Goal: Information Seeking & Learning: Learn about a topic

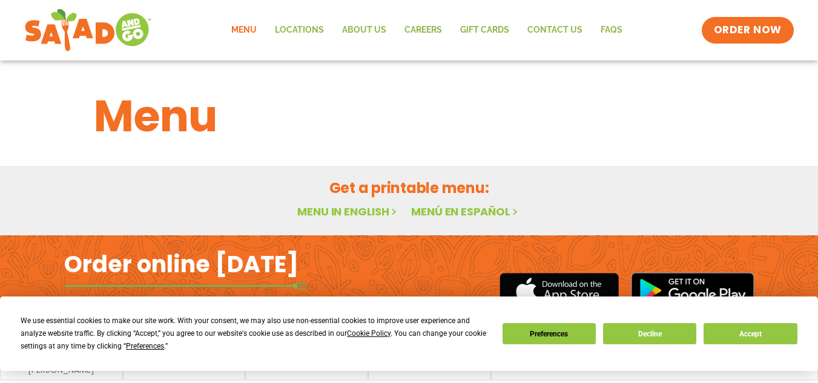
click at [337, 214] on div "Menu Featured Menu Featured Menu Salads Salads Wraps Wraps Soup Soup Breakfast …" at bounding box center [409, 148] width 818 height 175
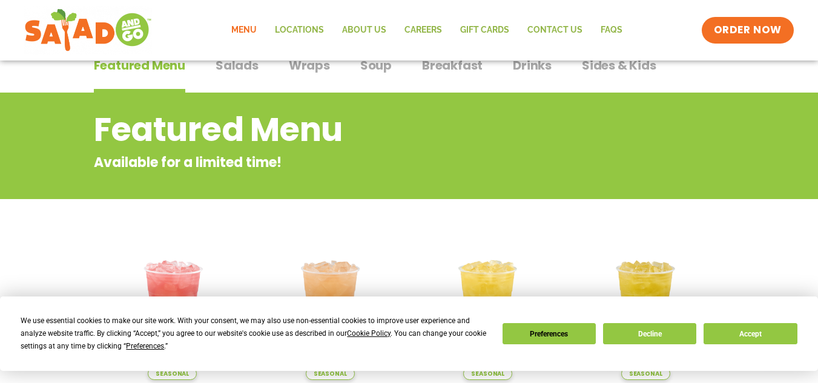
scroll to position [108, 0]
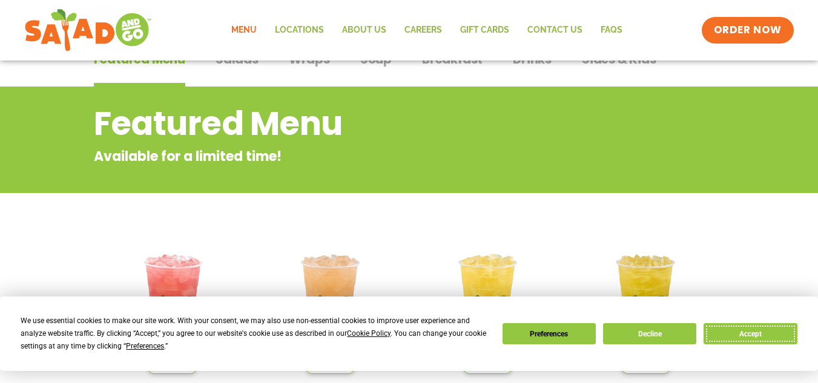
click at [736, 341] on button "Accept" at bounding box center [749, 333] width 93 height 21
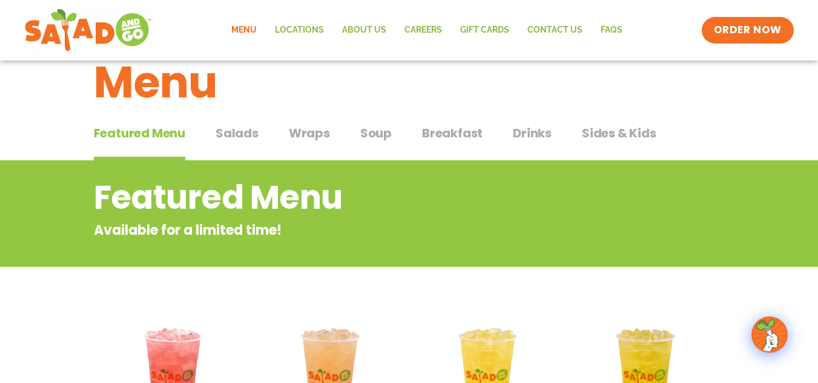
scroll to position [27, 0]
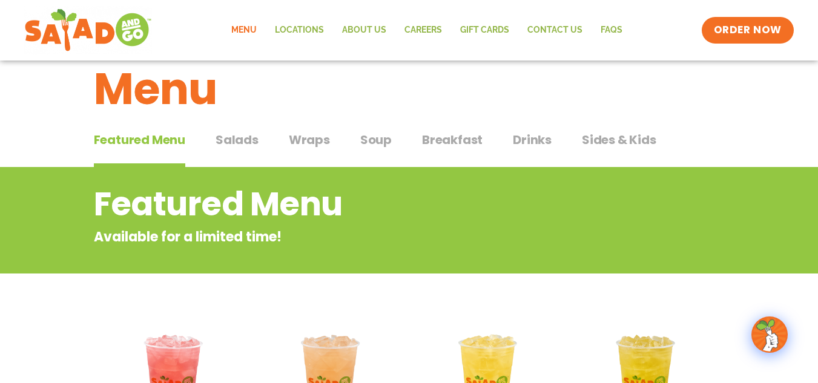
click at [316, 136] on span "Wraps" at bounding box center [309, 140] width 41 height 18
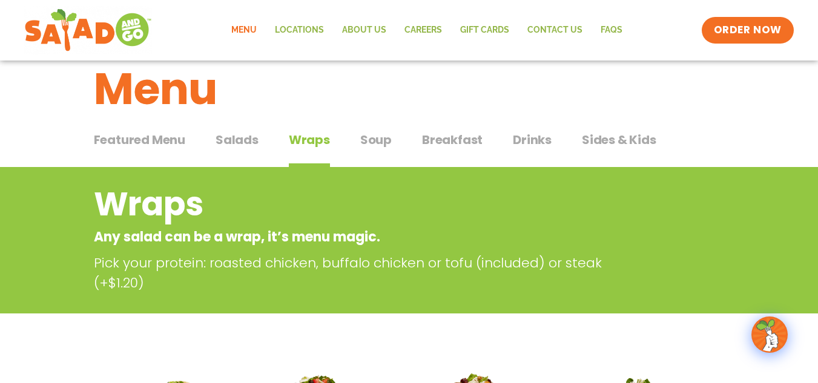
click at [438, 134] on span "Breakfast" at bounding box center [452, 140] width 61 height 18
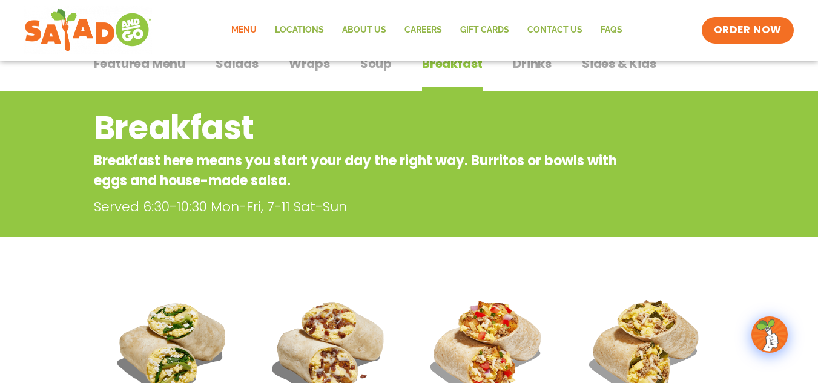
scroll to position [68, 0]
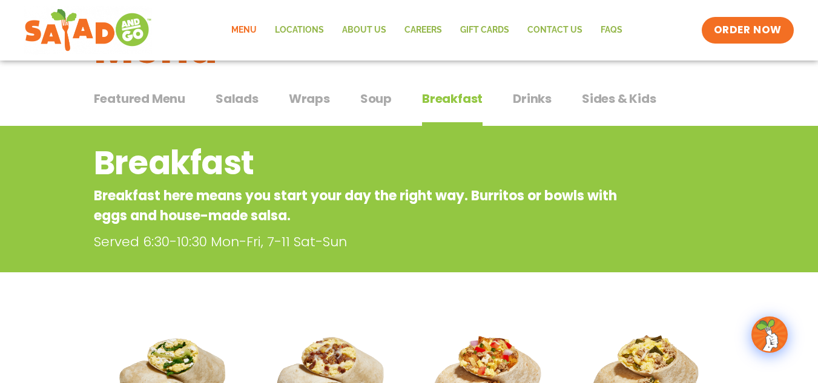
click at [598, 97] on span "Sides & Kids" at bounding box center [619, 99] width 74 height 18
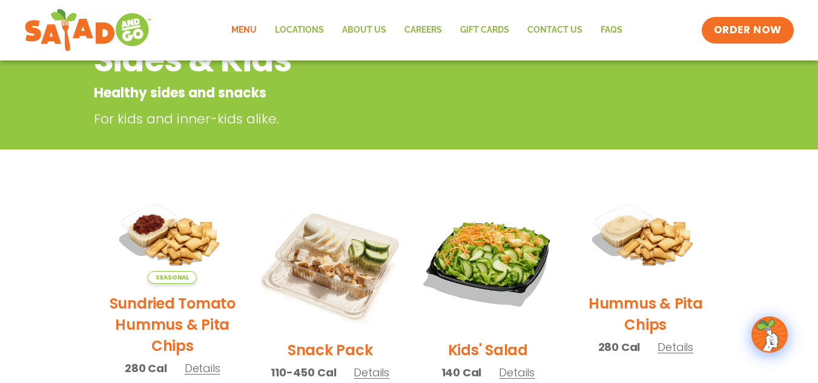
scroll to position [171, 0]
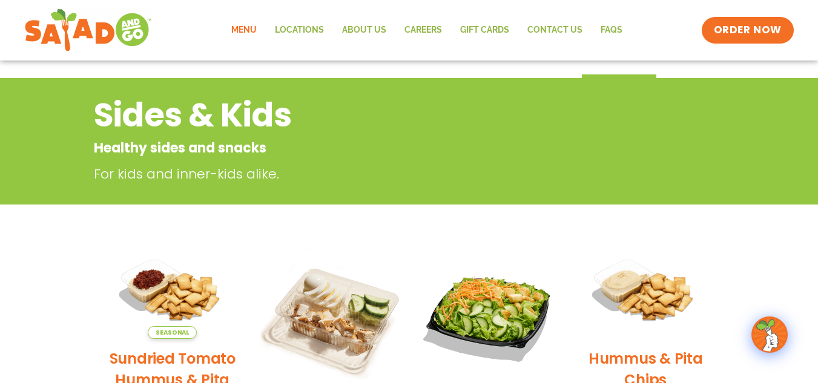
click at [491, 182] on p "For kids and inner-kids alike." at bounding box center [363, 174] width 539 height 20
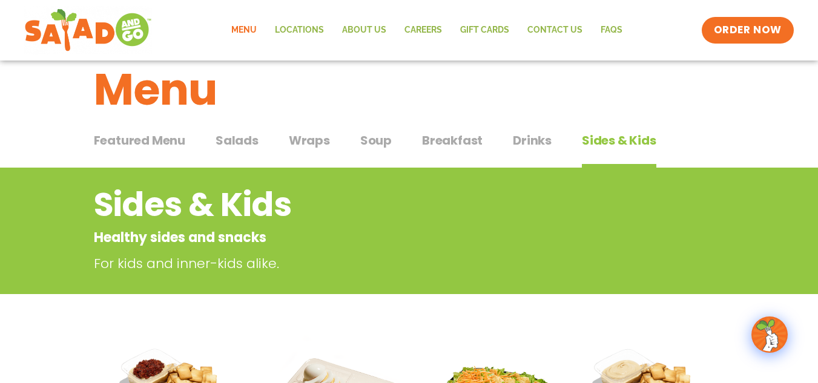
scroll to position [26, 0]
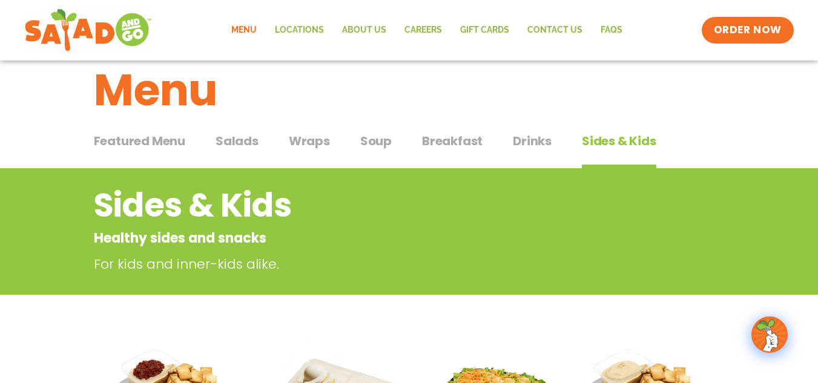
click at [517, 139] on span "Drinks" at bounding box center [532, 141] width 39 height 18
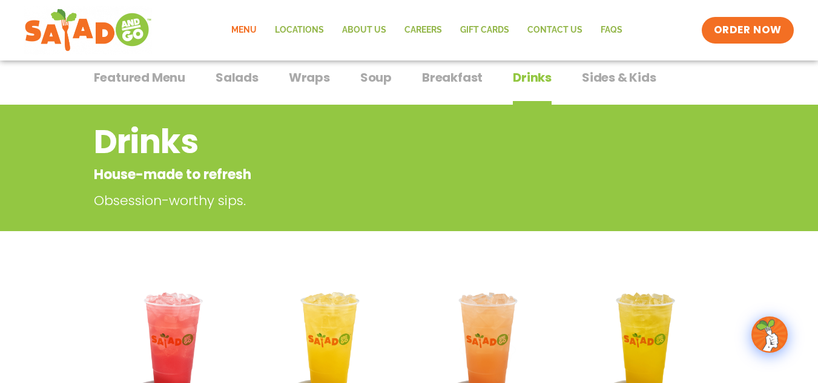
scroll to position [89, 0]
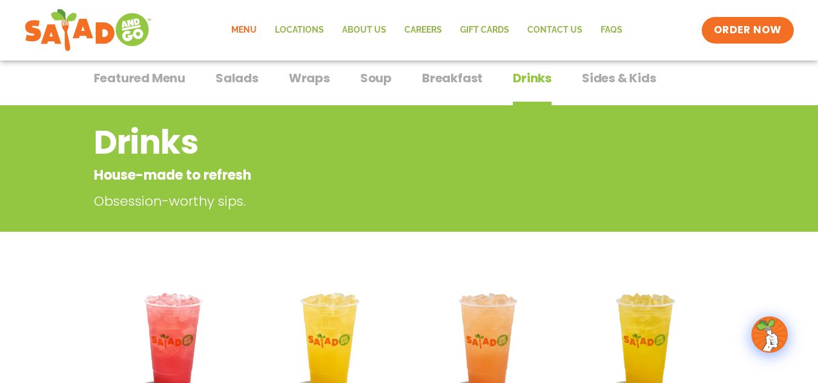
click at [317, 77] on span "Wraps" at bounding box center [309, 78] width 41 height 18
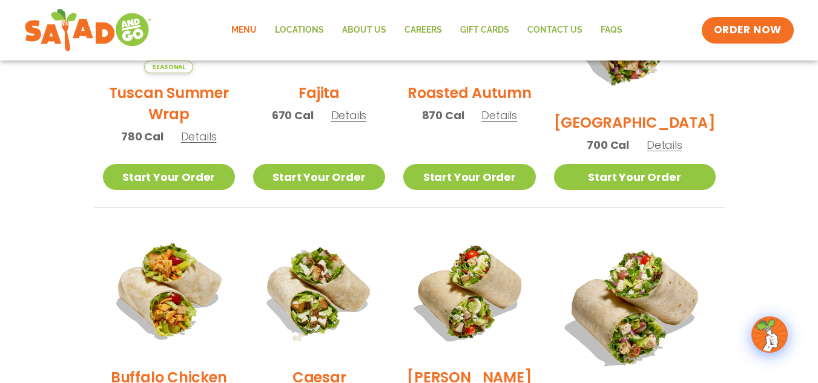
scroll to position [439, 0]
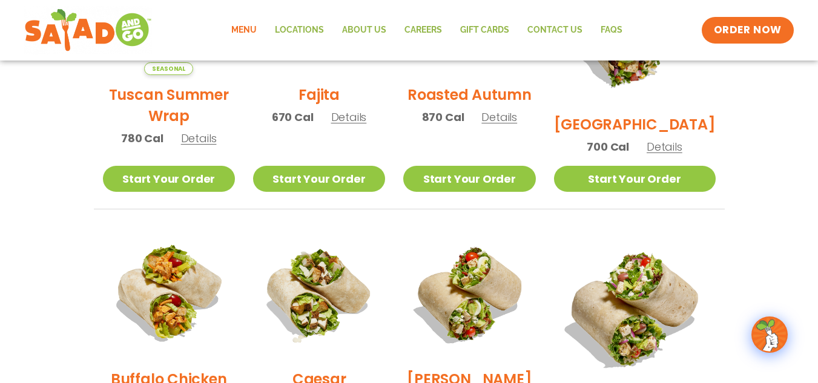
click at [669, 139] on span "Details" at bounding box center [664, 146] width 36 height 15
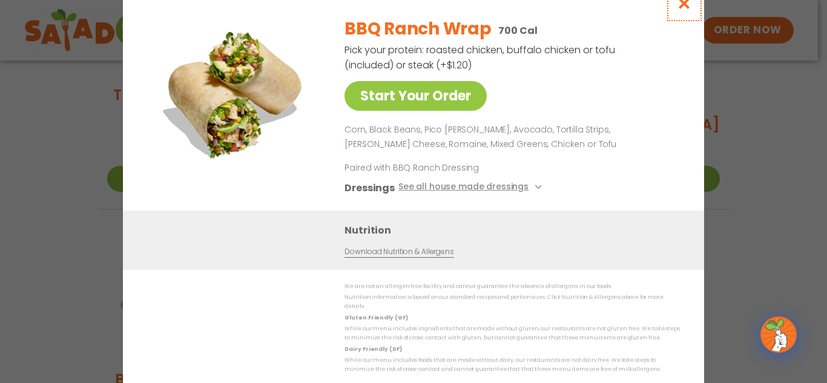
click at [684, 10] on icon "Close modal" at bounding box center [684, 3] width 15 height 13
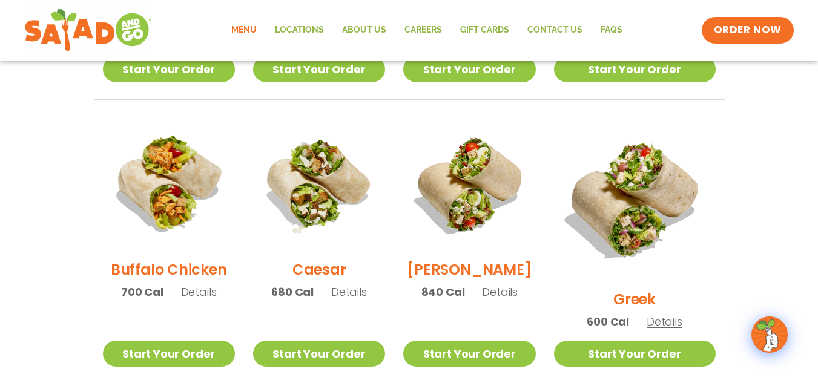
scroll to position [551, 0]
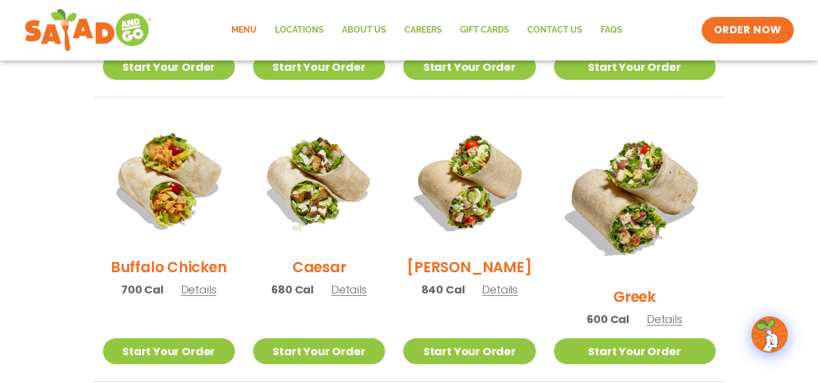
click at [359, 296] on span "Details" at bounding box center [349, 289] width 36 height 15
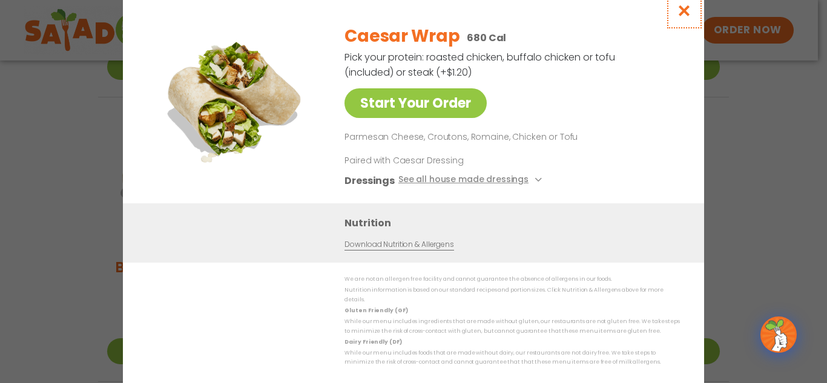
click at [687, 13] on icon "Close modal" at bounding box center [684, 10] width 15 height 13
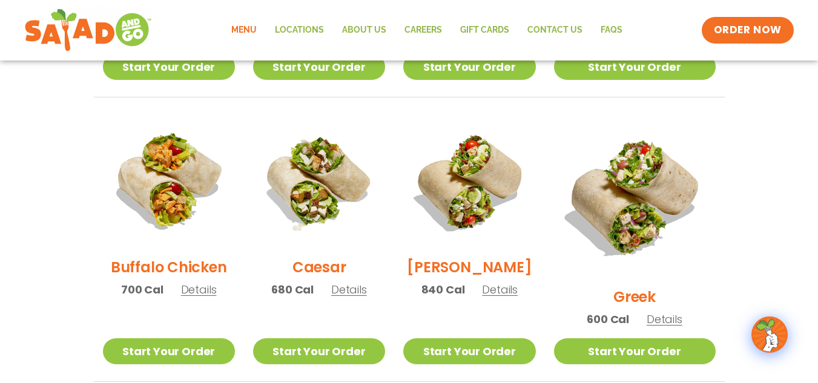
click at [675, 312] on span "Details" at bounding box center [664, 319] width 36 height 15
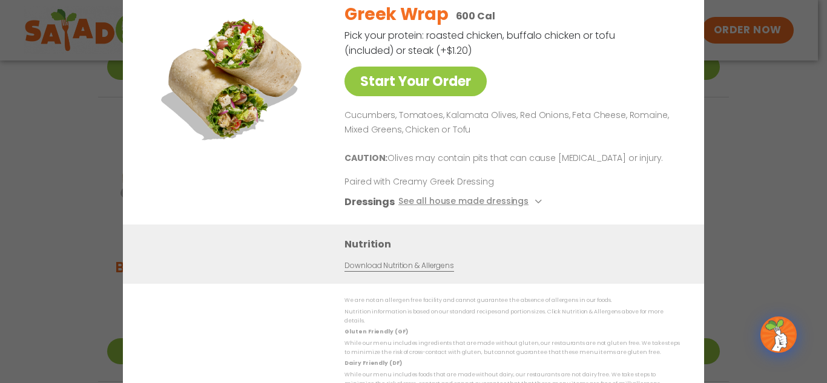
click at [724, 131] on div "Start Your Order Greek Wrap 600 Cal Pick your protein: roasted chicken, buffalo…" at bounding box center [413, 191] width 827 height 383
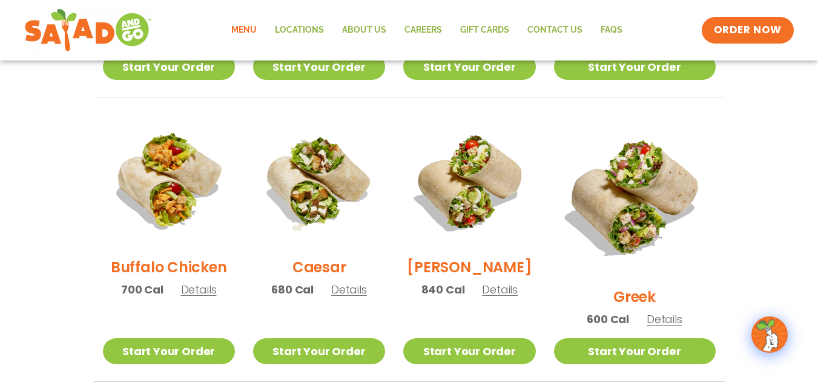
click at [514, 294] on span "Details" at bounding box center [500, 289] width 36 height 15
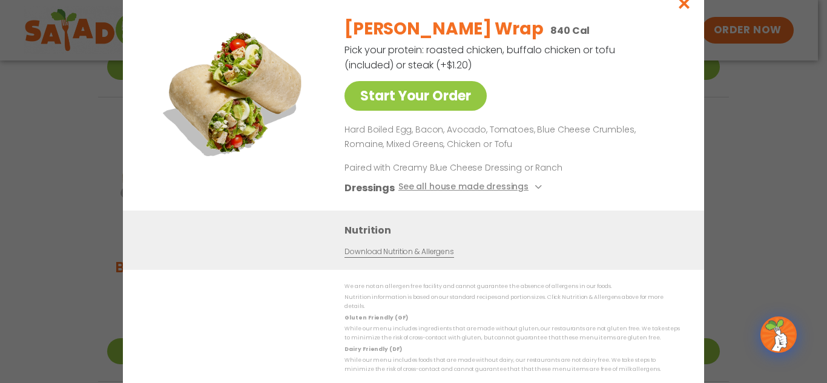
click at [733, 157] on div "Start Your Order [PERSON_NAME] Wrap 840 Cal Pick your protein: roasted chicken,…" at bounding box center [413, 191] width 827 height 383
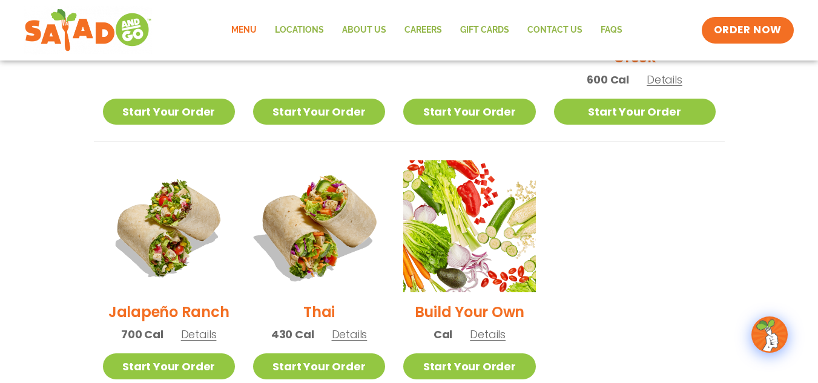
scroll to position [796, 0]
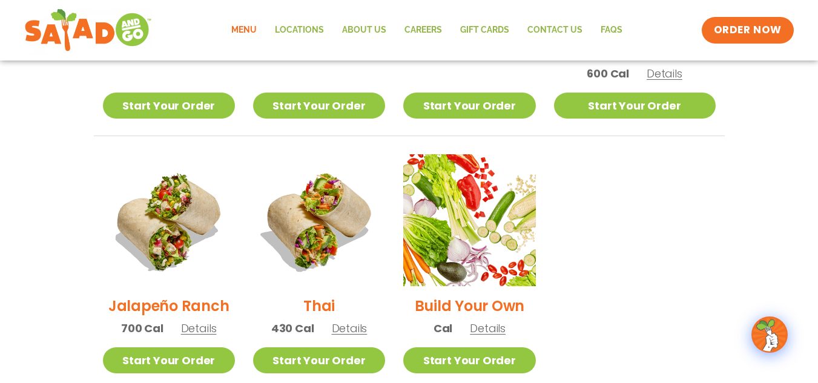
click at [207, 321] on span "Details" at bounding box center [199, 328] width 36 height 15
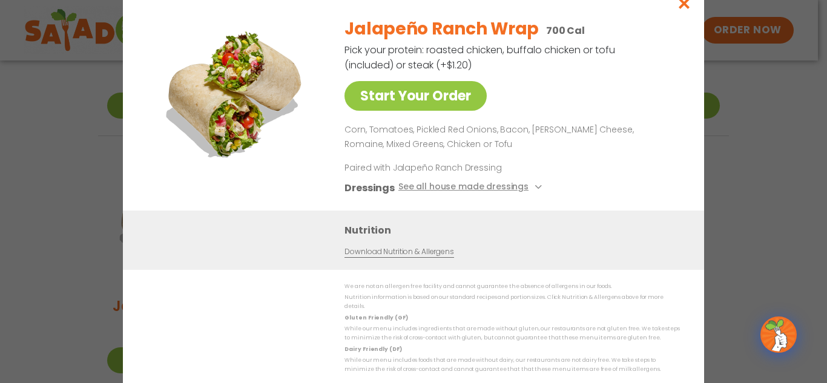
click at [736, 165] on div "Start Your Order Jalapeño Ranch Wrap 700 Cal Pick your protein: roasted chicken…" at bounding box center [413, 191] width 827 height 383
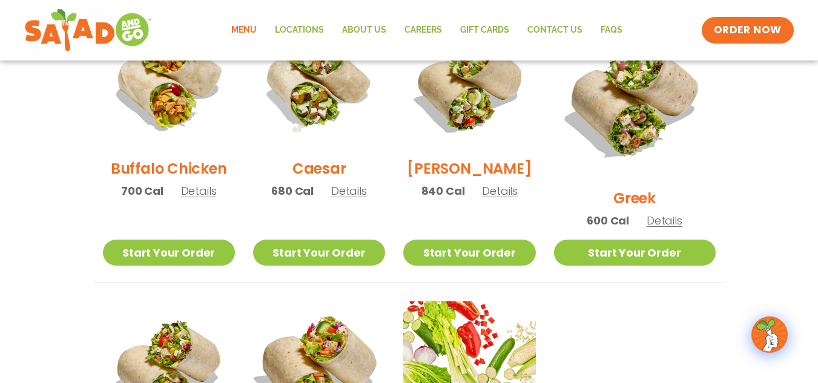
scroll to position [648, 0]
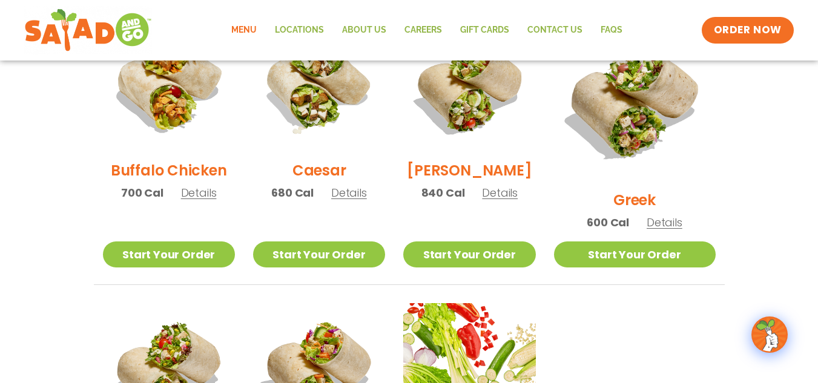
click at [355, 200] on span "Details" at bounding box center [349, 192] width 36 height 15
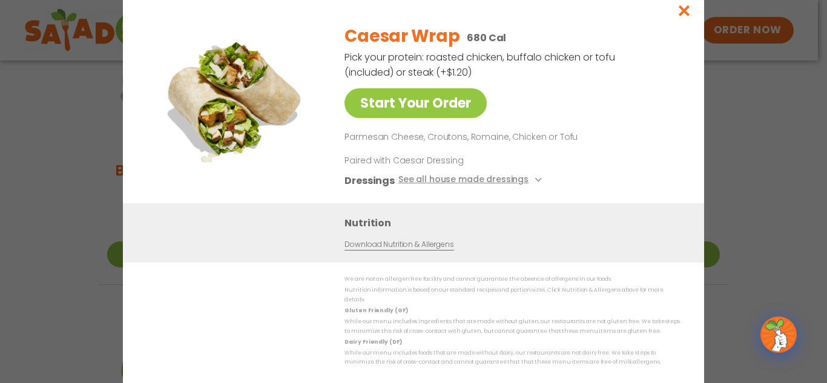
click at [717, 105] on div "Start Your Order Caesar Wrap 680 Cal Pick your protein: roasted chicken, buffal…" at bounding box center [413, 191] width 827 height 383
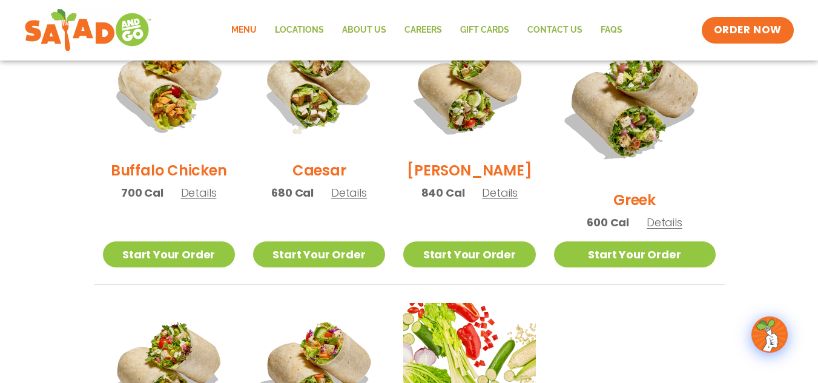
click at [517, 200] on span "Details" at bounding box center [500, 192] width 36 height 15
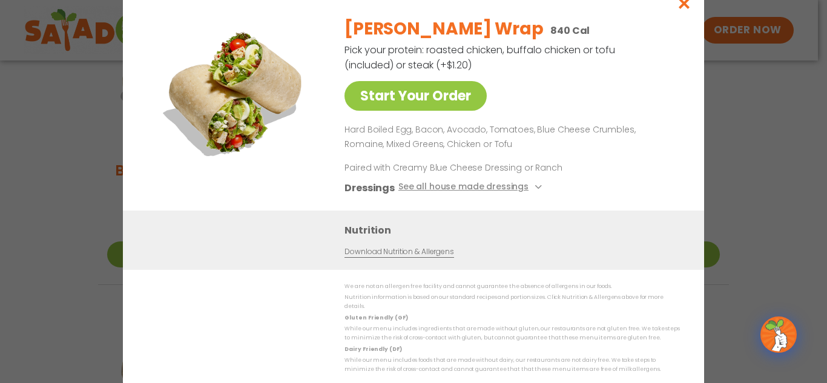
click at [737, 110] on div "Start Your Order [PERSON_NAME] Wrap 840 Cal Pick your protein: roasted chicken,…" at bounding box center [413, 191] width 827 height 383
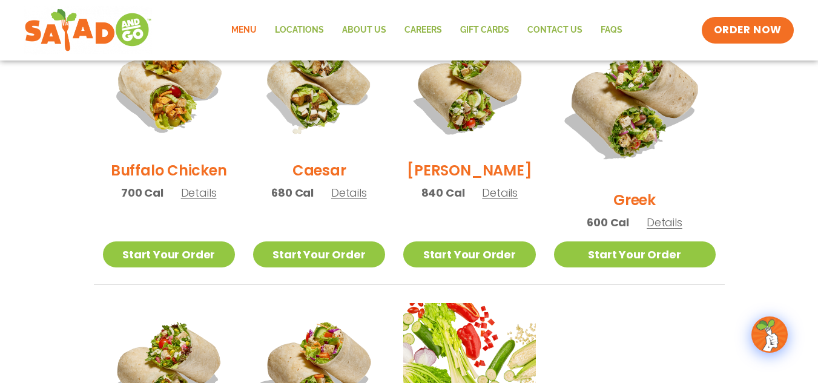
click at [670, 215] on span "Details" at bounding box center [664, 222] width 36 height 15
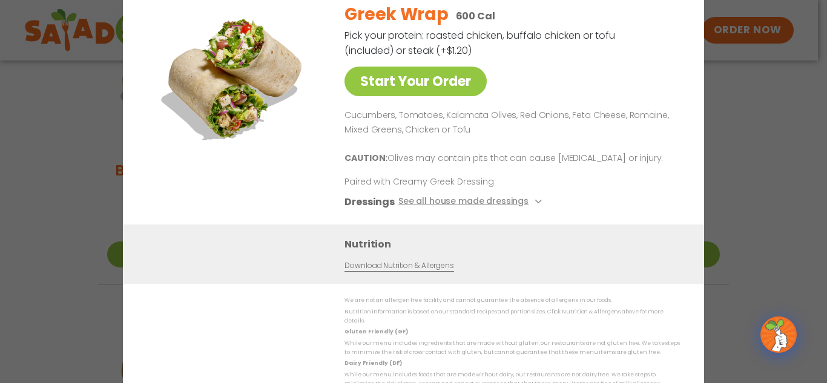
click at [738, 159] on div "Start Your Order Greek Wrap 600 Cal Pick your protein: roasted chicken, buffalo…" at bounding box center [413, 191] width 827 height 383
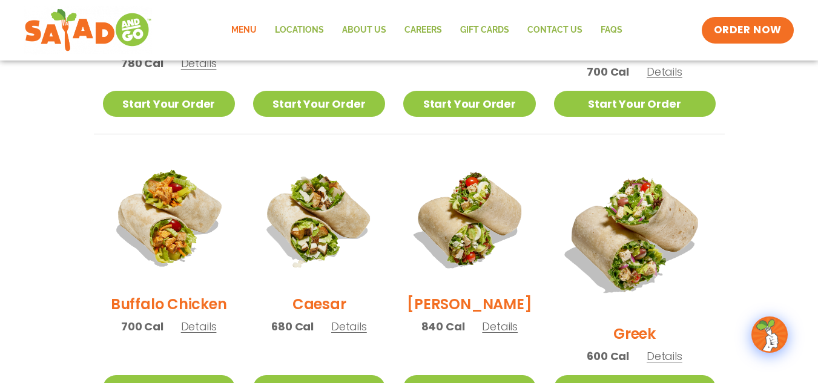
scroll to position [513, 0]
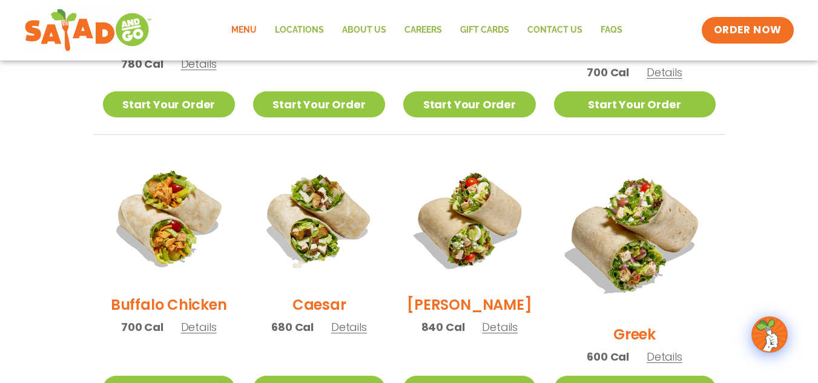
click at [203, 333] on span "Details" at bounding box center [199, 327] width 36 height 15
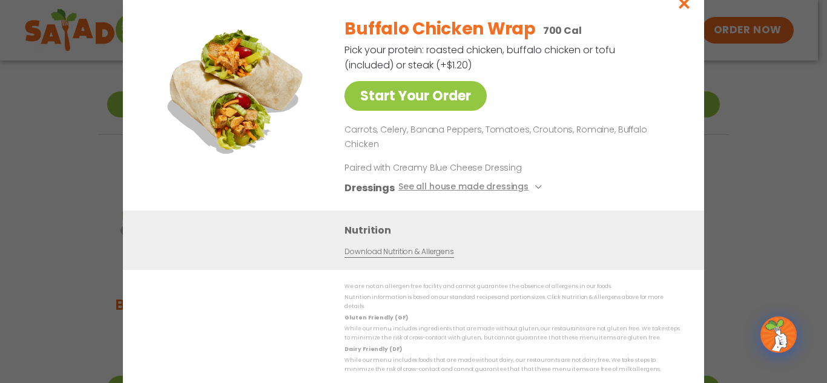
click at [740, 181] on div "Start Your Order Buffalo Chicken Wrap 700 Cal Pick your protein: roasted chicke…" at bounding box center [413, 191] width 827 height 383
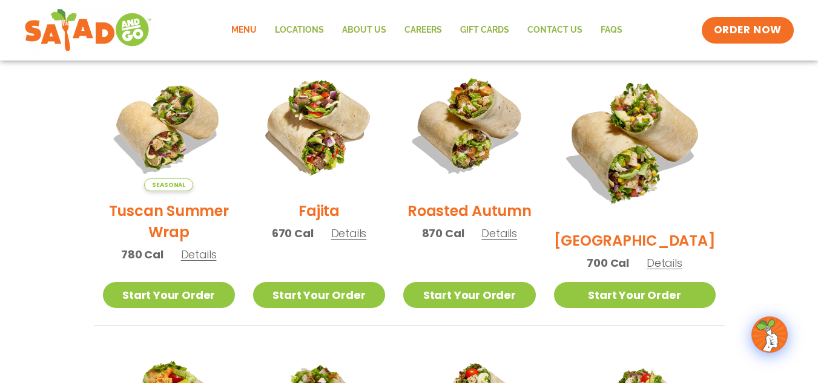
scroll to position [322, 0]
click at [203, 262] on span "Details" at bounding box center [199, 255] width 36 height 15
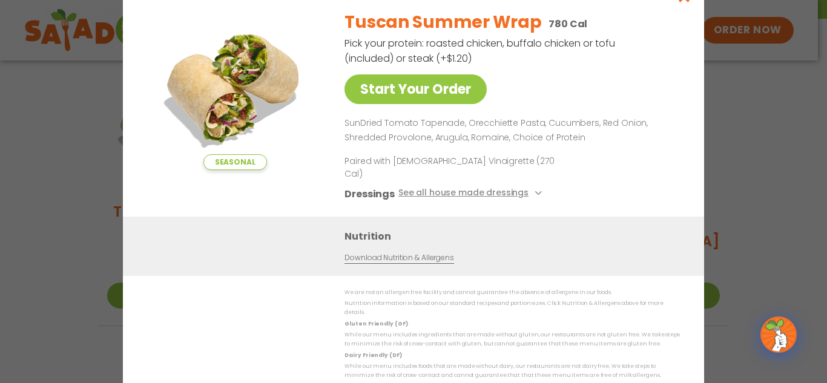
click at [795, 112] on div "Seasonal Start Your Order Tuscan Summer Wrap 780 Cal Pick your protein: roasted…" at bounding box center [413, 191] width 827 height 383
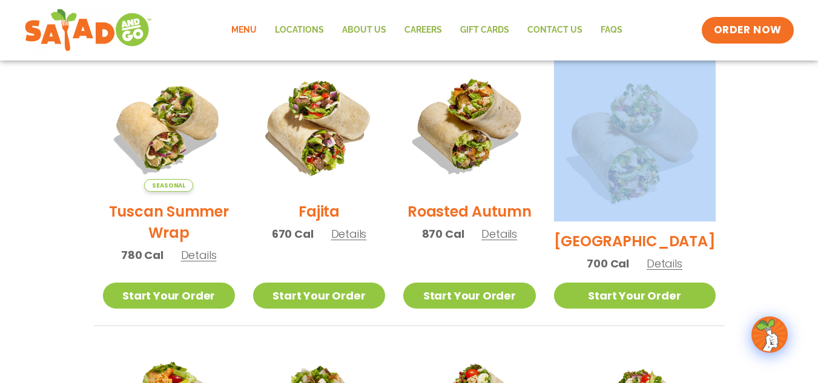
click at [795, 112] on section "Wraps Any salad can be a wrap, it’s menu magic. Pick your protein: roasted chic…" at bounding box center [409, 368] width 818 height 993
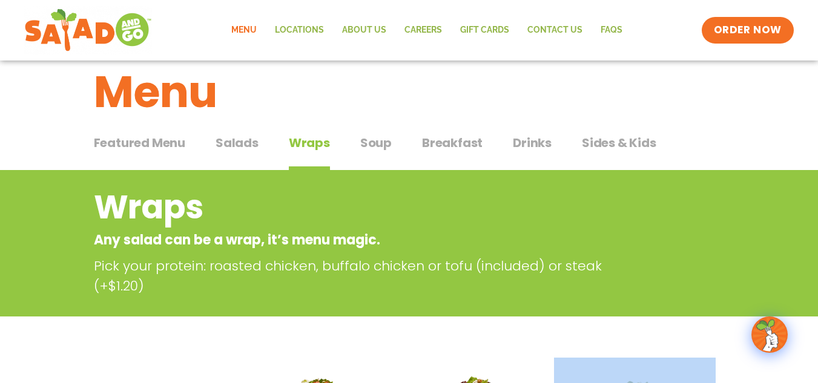
scroll to position [0, 0]
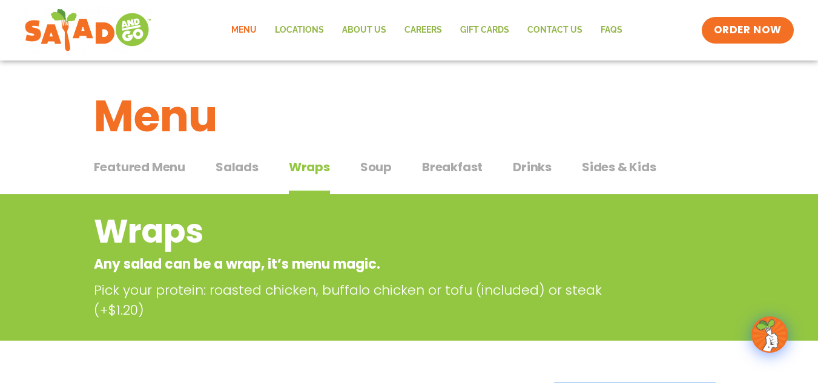
click at [246, 162] on span "Salads" at bounding box center [236, 167] width 43 height 18
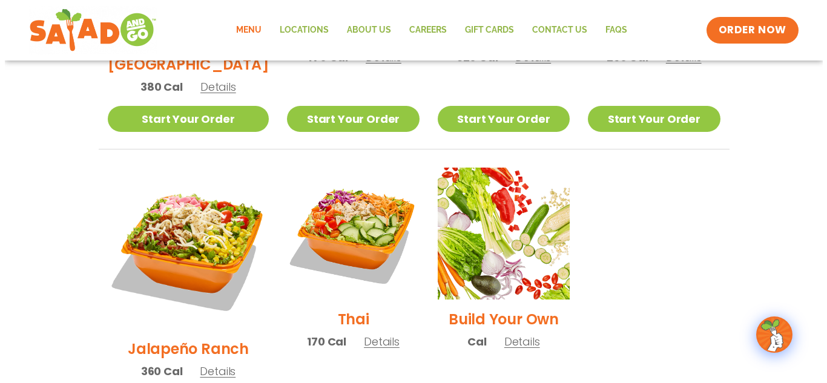
scroll to position [825, 0]
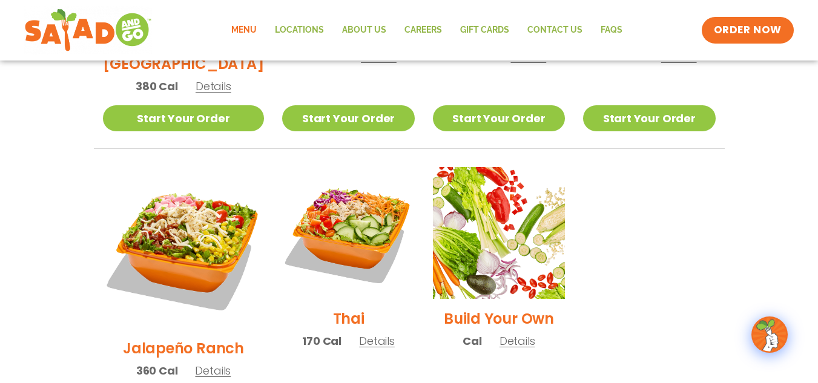
click at [200, 363] on span "Details" at bounding box center [213, 370] width 36 height 15
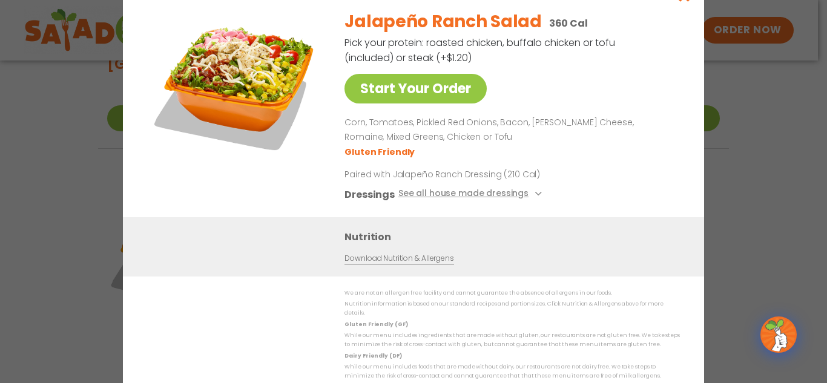
click at [724, 169] on div "Start Your Order Jalapeño Ranch Salad 360 Cal Pick your protein: roasted chicke…" at bounding box center [413, 191] width 827 height 383
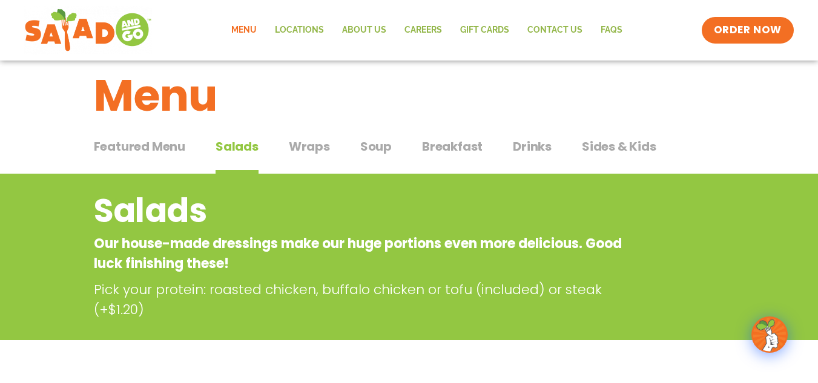
scroll to position [0, 0]
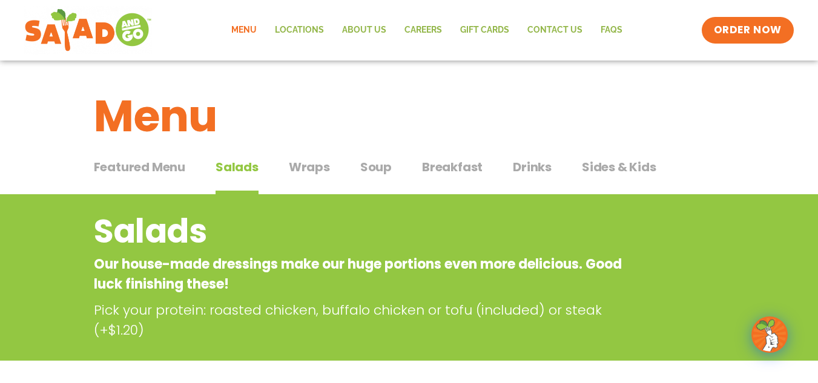
click at [523, 165] on span "Drinks" at bounding box center [532, 167] width 39 height 18
